Goal: Information Seeking & Learning: Learn about a topic

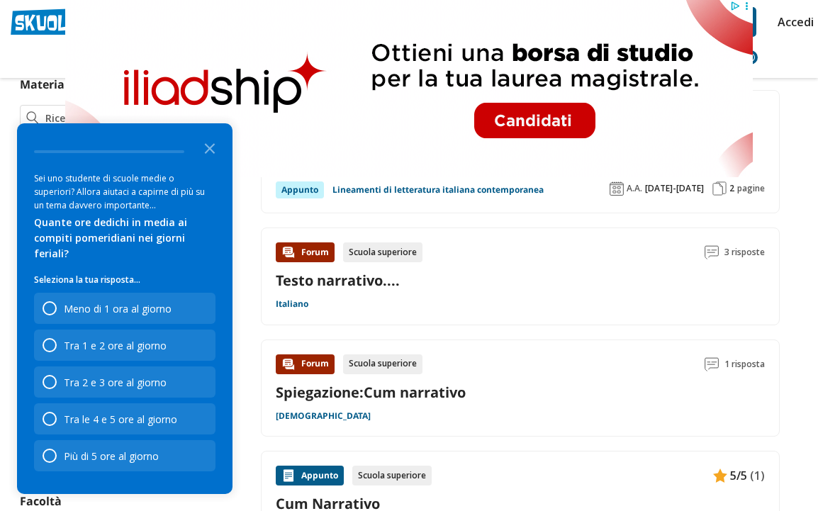
scroll to position [385, 0]
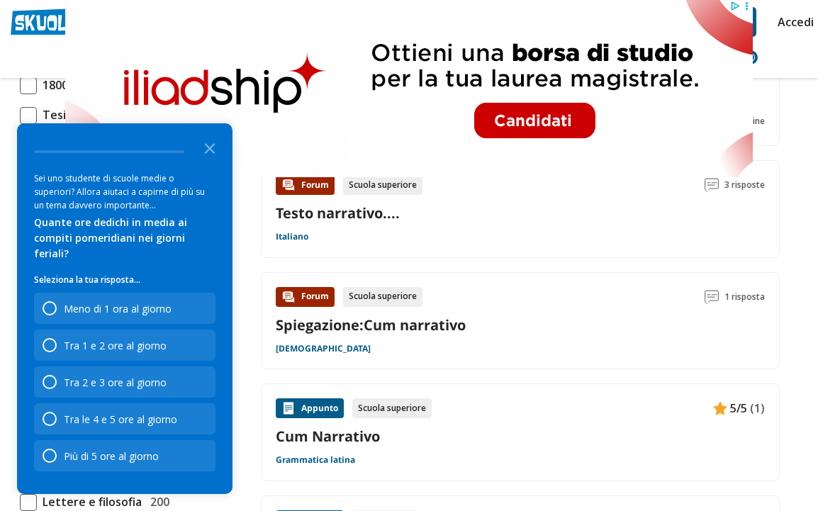
scroll to position [456, 0]
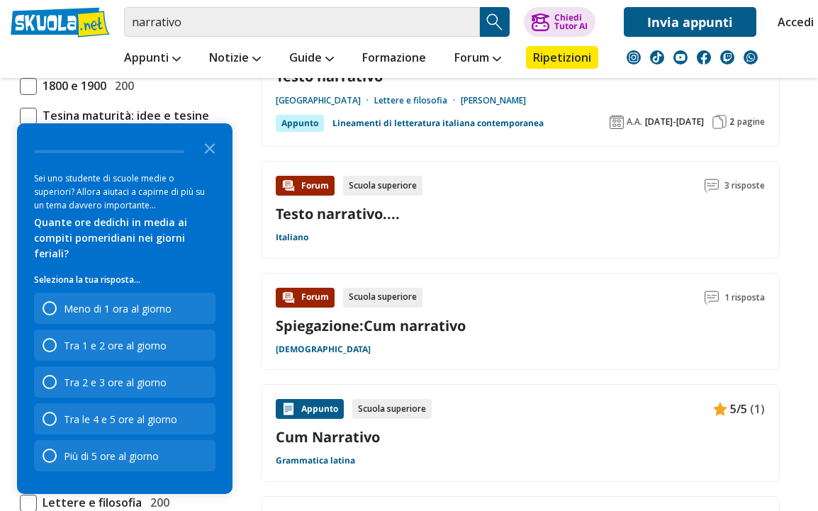
click at [199, 398] on div "Tra 2 e 3 ore al giorno" at bounding box center [125, 382] width 182 height 31
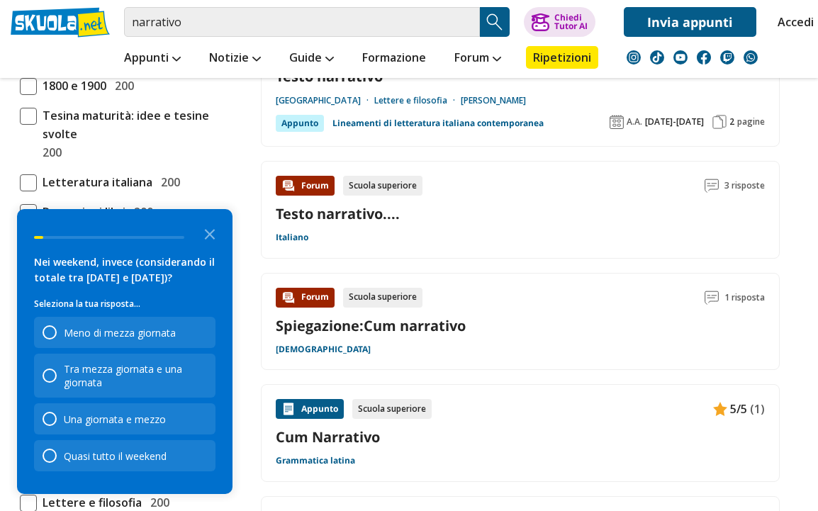
click at [193, 389] on div "Tra mezza giornata e una giornata" at bounding box center [135, 375] width 143 height 27
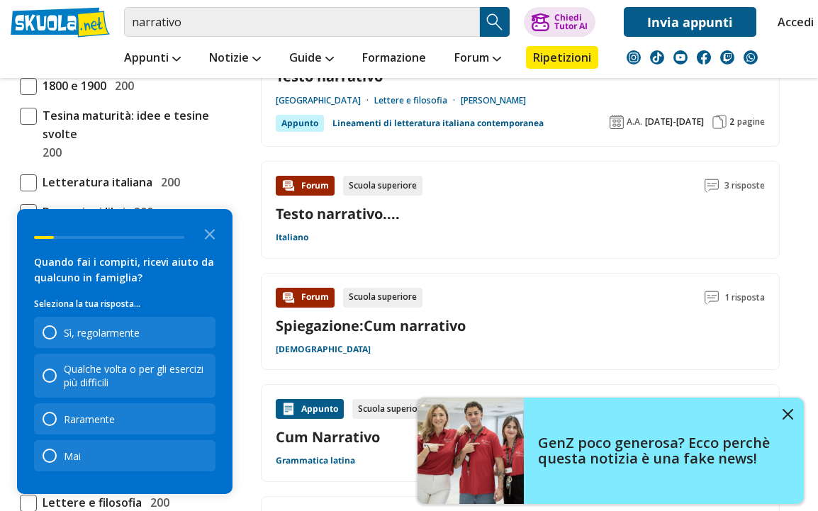
click at [784, 460] on link "GenZ poco generosa? Ecco perchè questa notizia è una fake news!" at bounding box center [611, 451] width 386 height 106
click at [186, 431] on div "Raramente" at bounding box center [125, 418] width 182 height 31
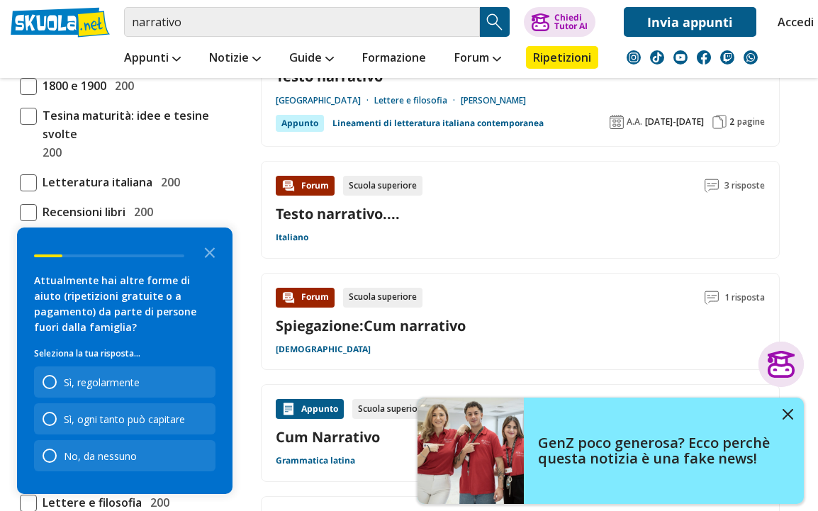
click at [176, 447] on div "No, da nessuno" at bounding box center [125, 455] width 182 height 31
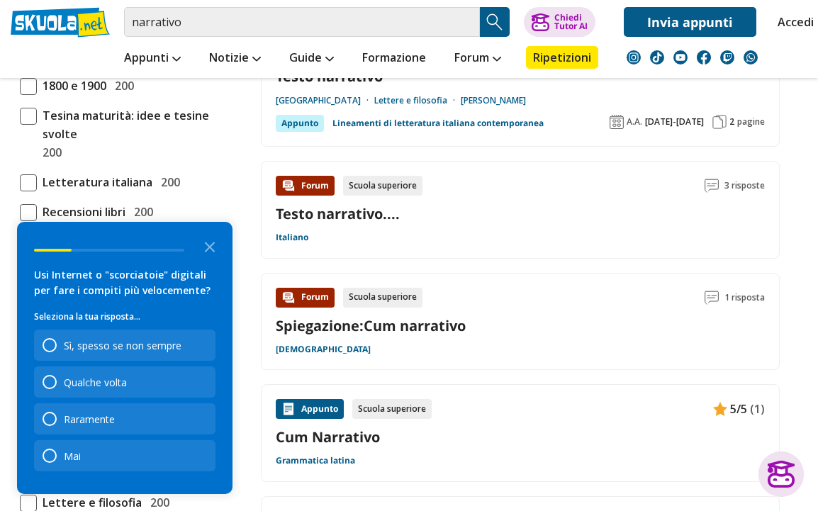
click at [184, 384] on div "Qualche volta" at bounding box center [125, 382] width 182 height 31
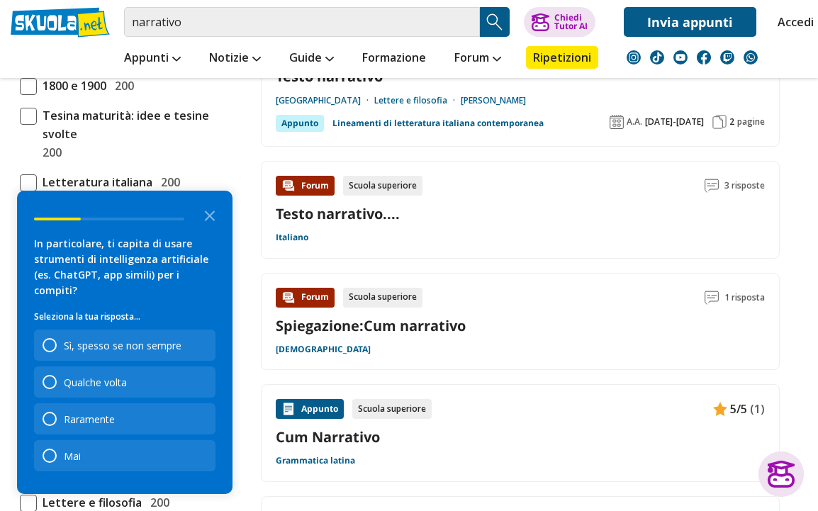
click at [195, 342] on div "Sì, spesso se non sempre" at bounding box center [125, 345] width 182 height 31
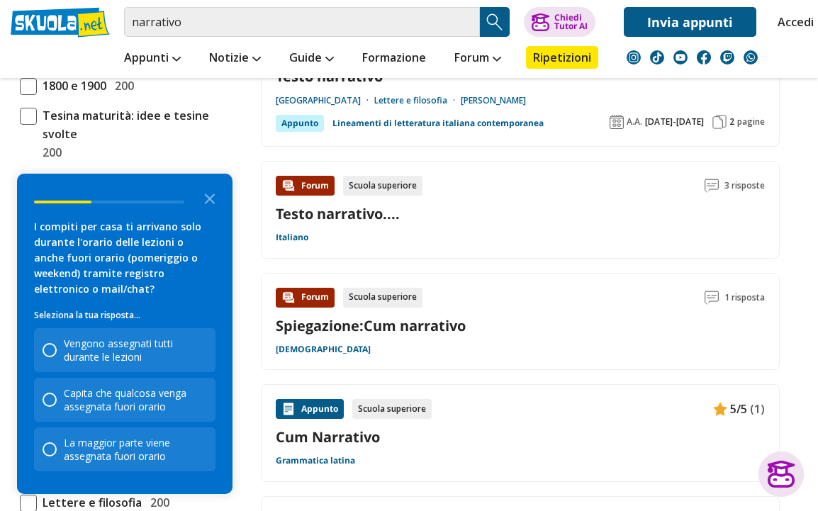
click at [201, 337] on div "Vengono assegnati tutti durante le lezioni" at bounding box center [135, 350] width 143 height 27
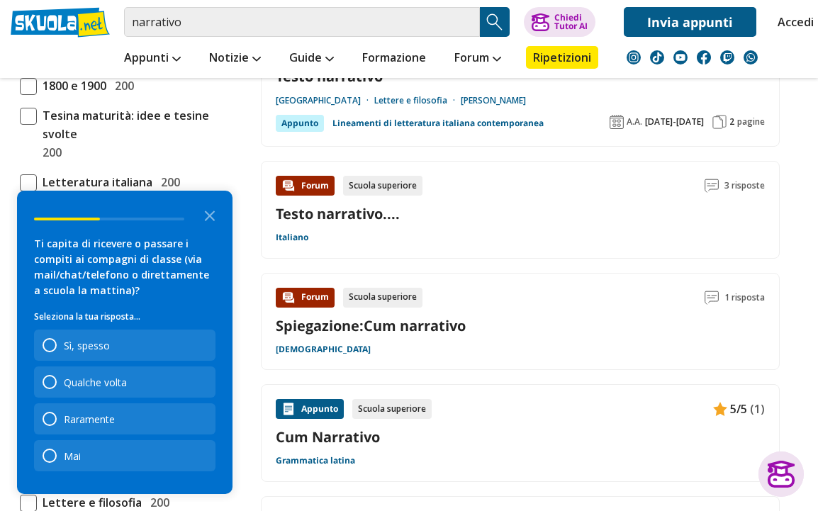
click at [192, 342] on div "Sì, spesso" at bounding box center [125, 345] width 182 height 31
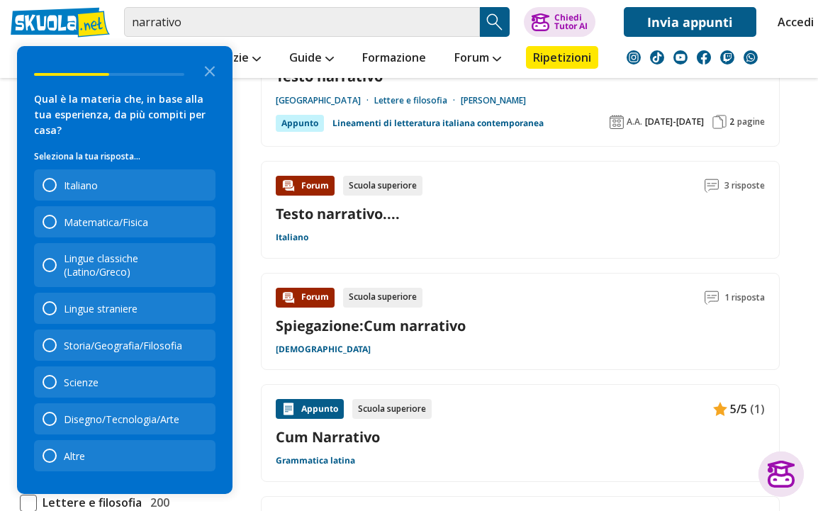
click at [184, 274] on div "Lingue classiche (Latino/Greco)" at bounding box center [135, 265] width 143 height 27
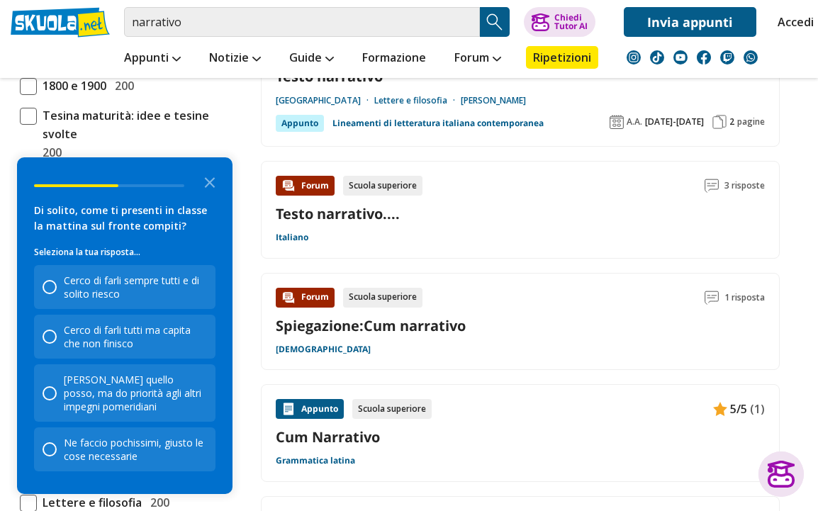
click at [195, 265] on div "Cerco di farli sempre tutti e di solito riesco" at bounding box center [125, 287] width 182 height 44
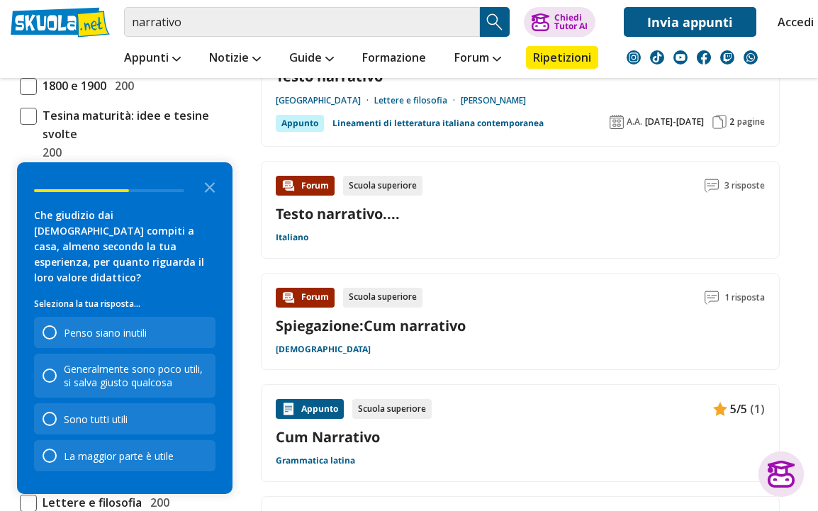
click at [180, 382] on div "Generalmente sono poco utili, si salva giusto qualcosa" at bounding box center [135, 375] width 143 height 27
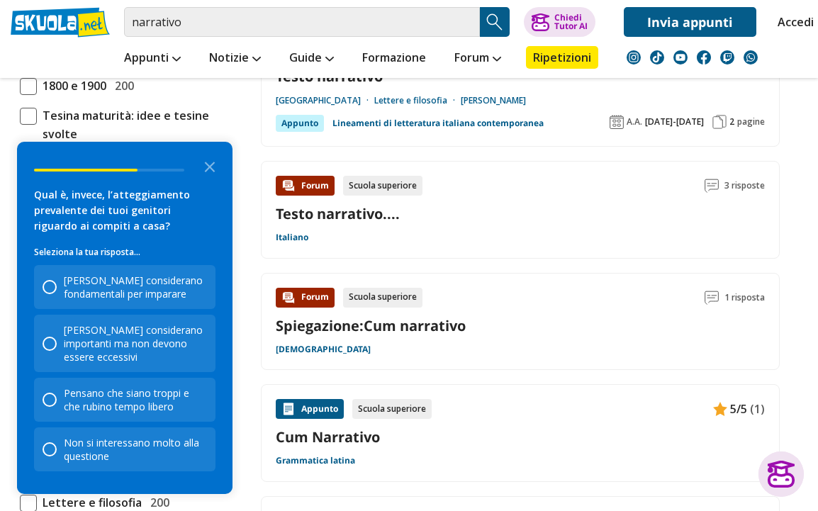
click at [193, 297] on div "[PERSON_NAME] considerano fondamentali per imparare" at bounding box center [135, 287] width 143 height 27
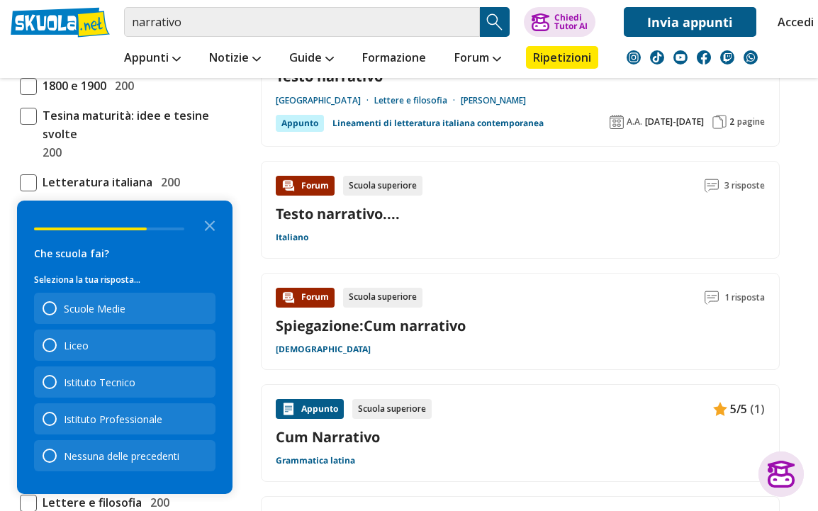
click at [186, 335] on div "Liceo" at bounding box center [125, 345] width 182 height 31
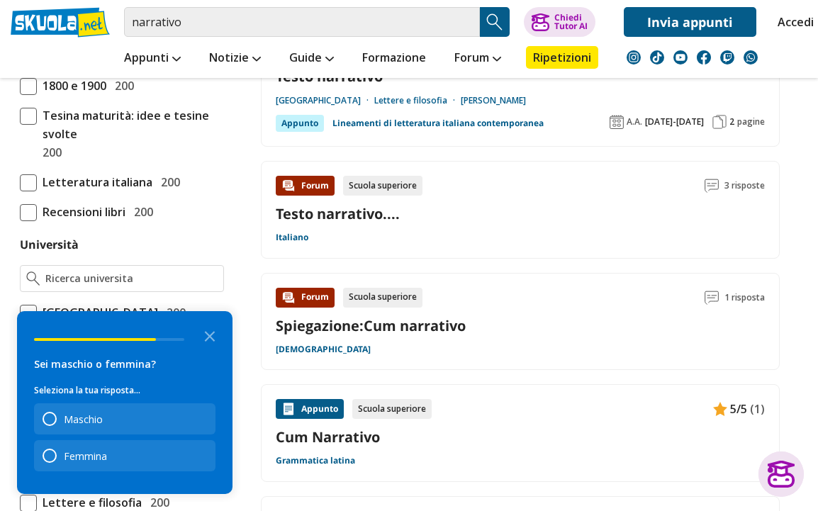
click at [181, 458] on div "Femmina" at bounding box center [125, 455] width 182 height 31
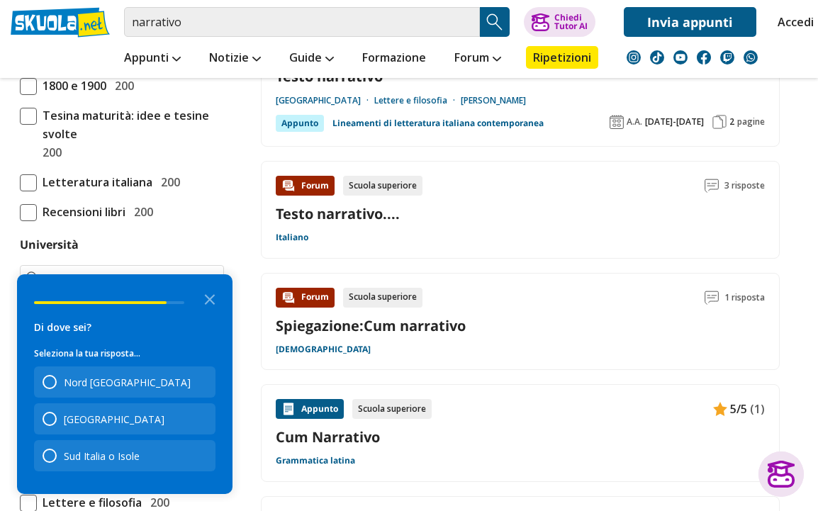
click at [179, 419] on div "[GEOGRAPHIC_DATA]" at bounding box center [125, 418] width 182 height 31
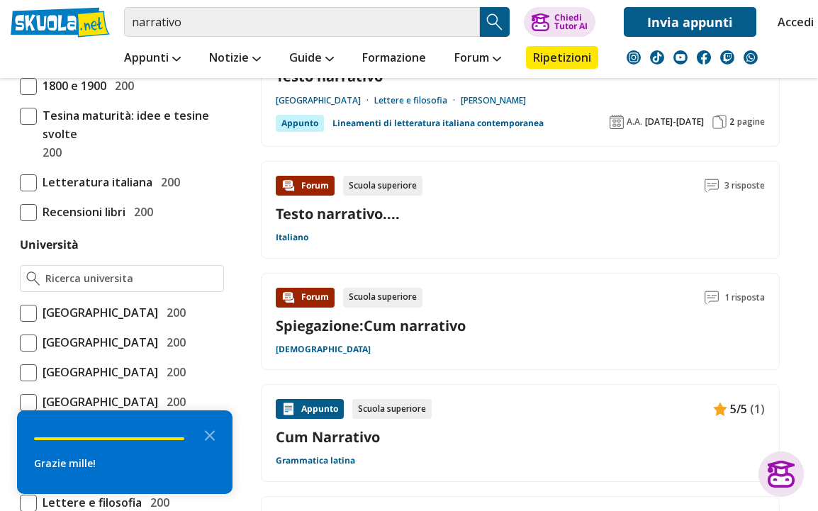
click at [207, 438] on polygon "Close the survey" at bounding box center [210, 435] width 11 height 11
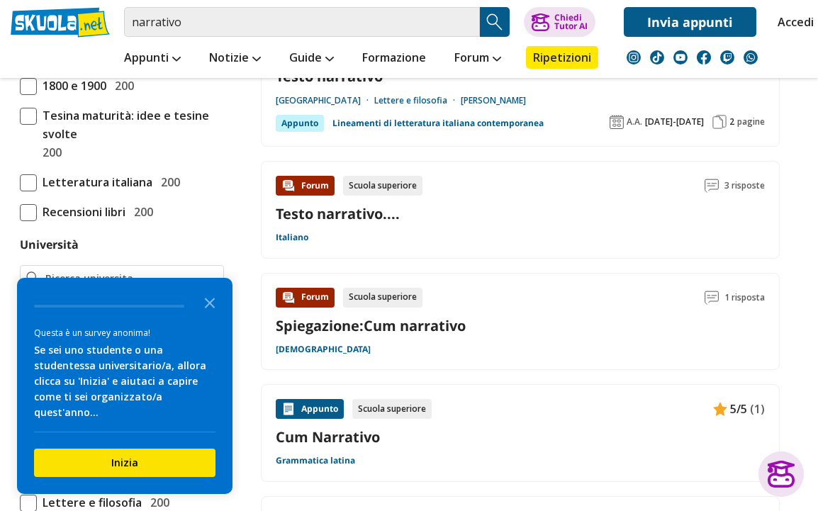
click at [189, 474] on button "Inizia" at bounding box center [125, 463] width 182 height 28
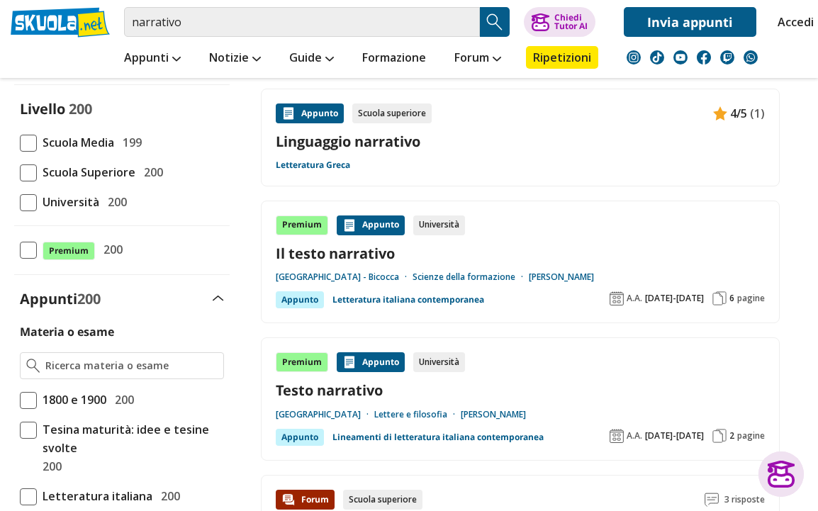
click at [212, 305] on div "Appunti 200" at bounding box center [122, 298] width 216 height 19
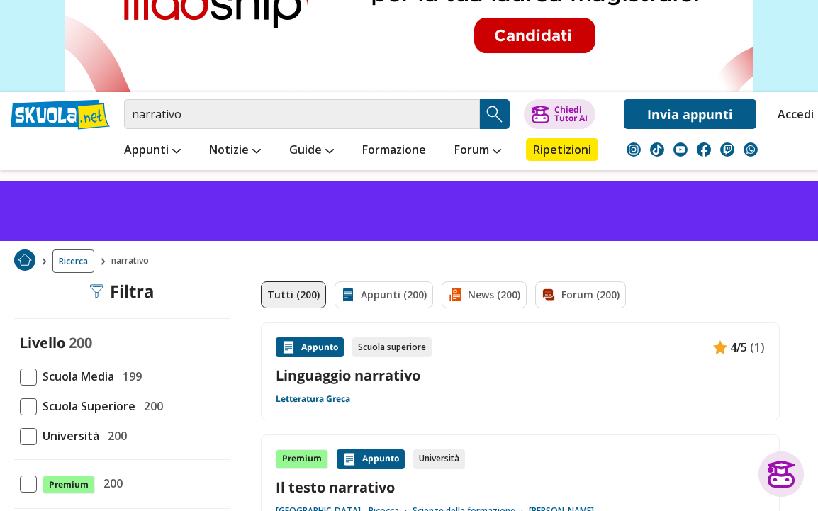
scroll to position [86, 0]
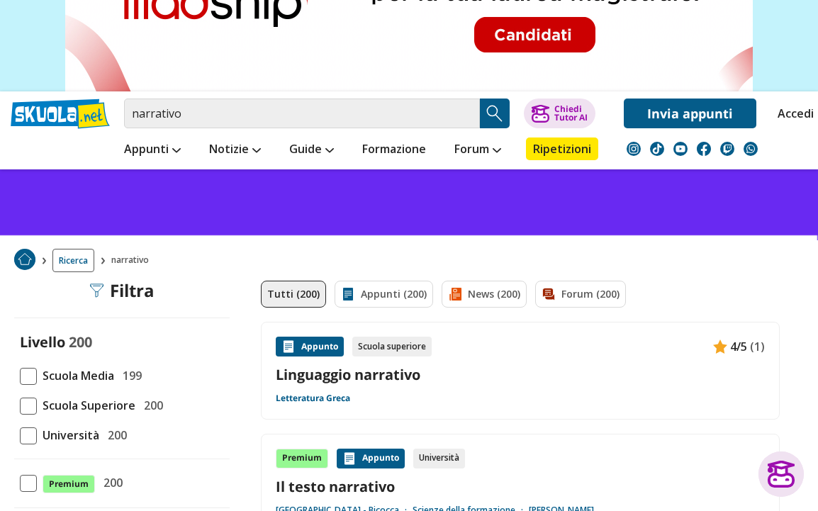
click at [196, 406] on label "Scuola Superiore 200" at bounding box center [122, 405] width 204 height 18
click at [20, 406] on input "Scuola Superiore 200" at bounding box center [20, 406] width 0 height 0
checkbox input "true"
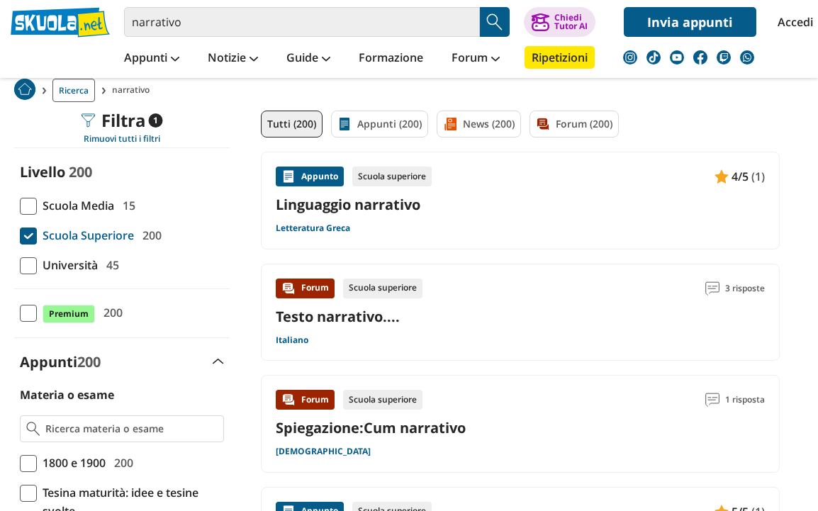
scroll to position [82, 0]
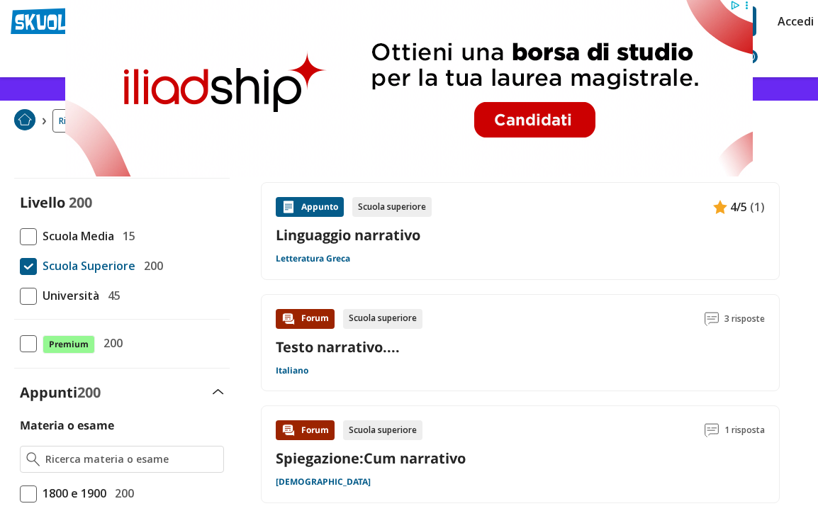
click at [569, 242] on link "Linguaggio narrativo" at bounding box center [520, 235] width 489 height 19
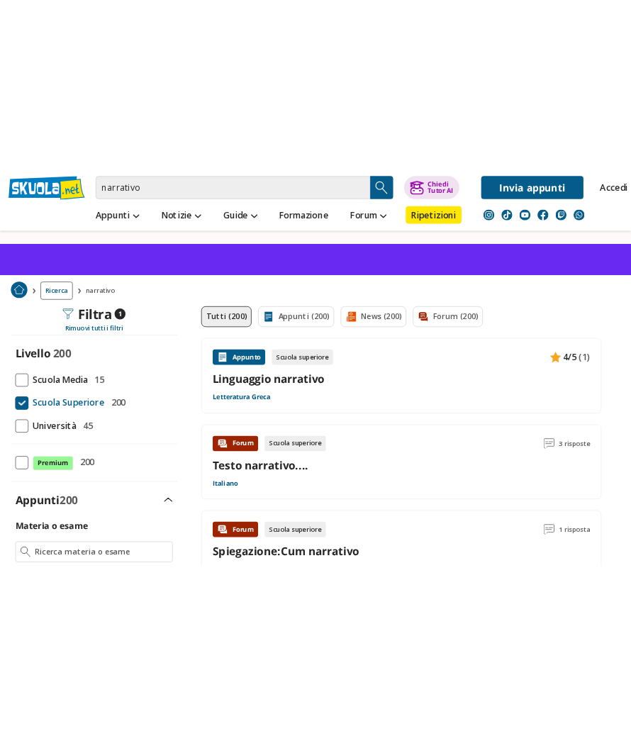
scroll to position [0, 0]
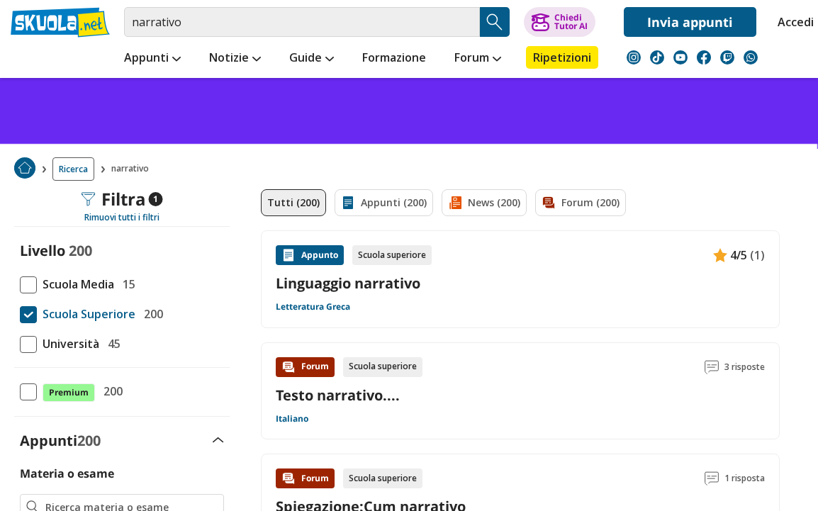
click at [228, 433] on div "Appunti 200" at bounding box center [122, 440] width 216 height 19
